Goal: Information Seeking & Learning: Understand process/instructions

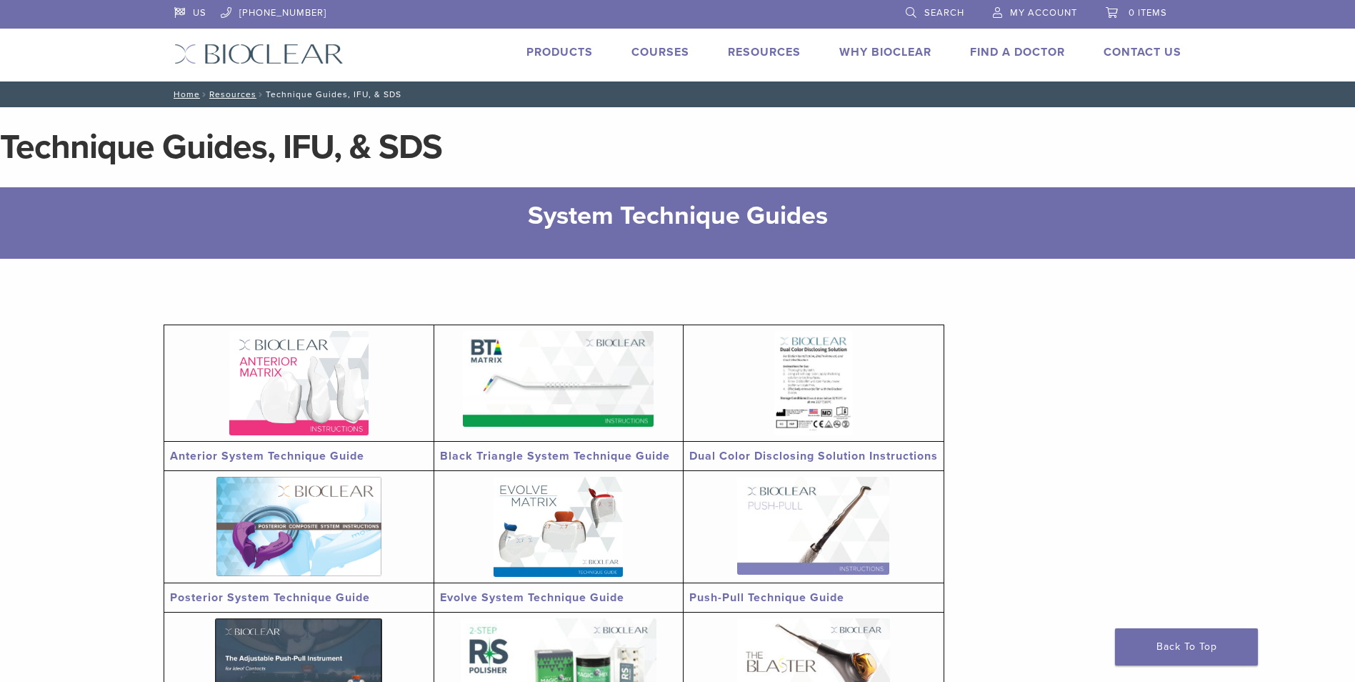
click at [312, 452] on link "Anterior System Technique Guide" at bounding box center [267, 456] width 194 height 14
